Goal: Transaction & Acquisition: Obtain resource

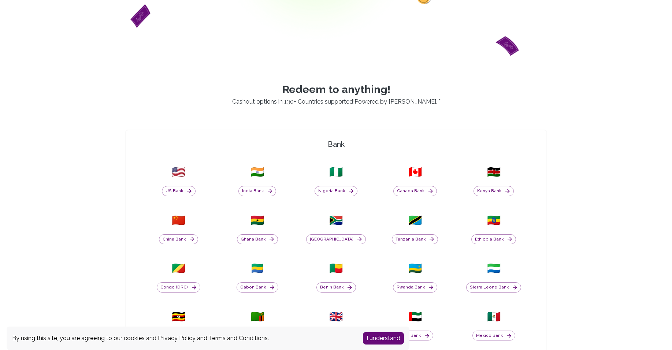
scroll to position [183, 0]
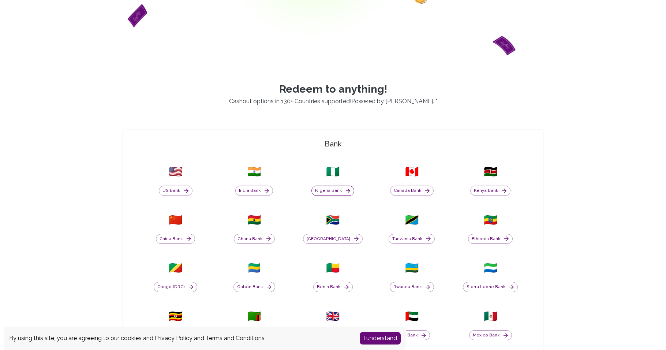
click at [336, 187] on button "Nigeria Bank" at bounding box center [333, 191] width 43 height 10
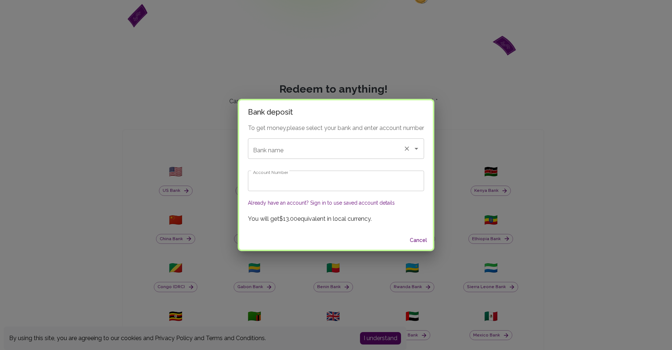
click at [329, 149] on input "Bank name" at bounding box center [325, 149] width 149 height 14
click at [325, 162] on li "Opay 🇳🇬" at bounding box center [335, 168] width 177 height 13
type input "Opay"
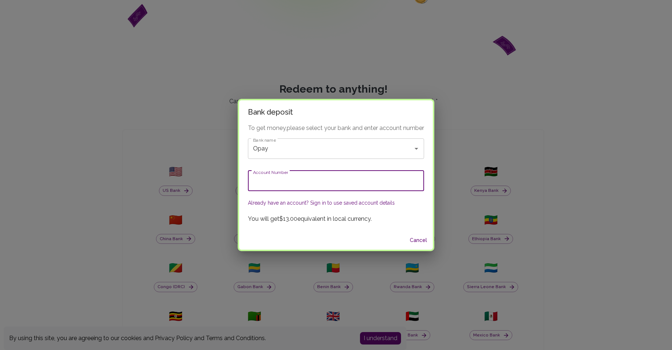
click at [302, 191] on input "Account Number" at bounding box center [336, 181] width 176 height 21
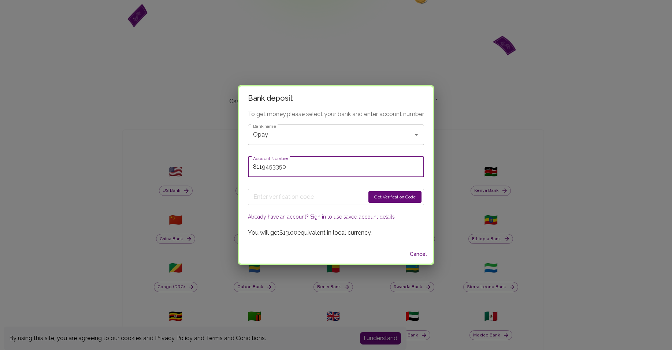
type input "8119453350"
click at [396, 191] on button "Get Verification Code" at bounding box center [394, 197] width 53 height 12
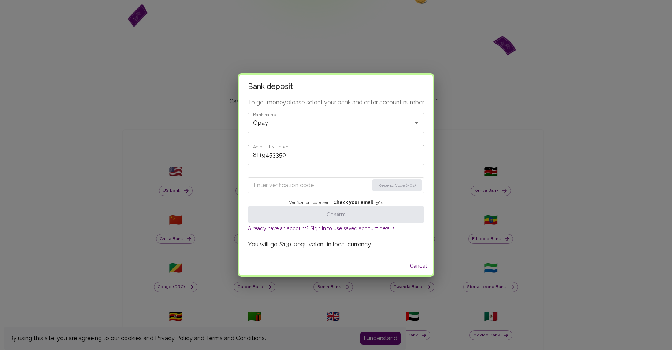
click at [259, 187] on input "Enter verification code" at bounding box center [311, 185] width 116 height 12
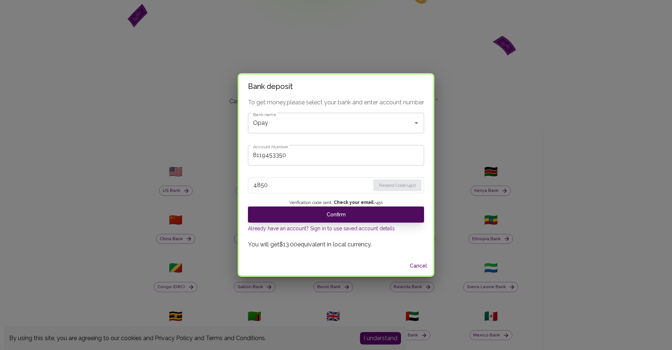
type input "4850"
click at [332, 216] on button "Confirm" at bounding box center [336, 214] width 176 height 16
